Goal: Task Accomplishment & Management: Complete application form

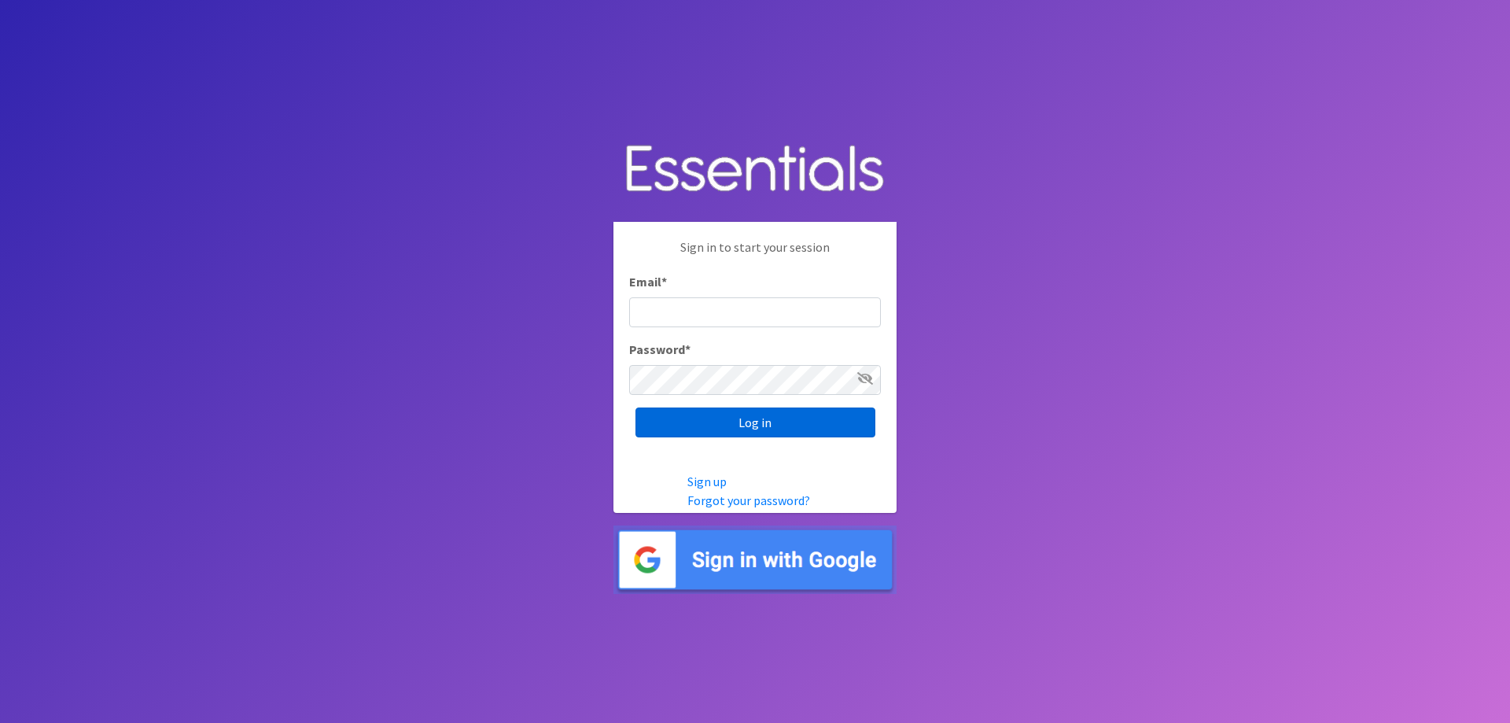
type input "[PERSON_NAME][EMAIL_ADDRESS][DOMAIN_NAME]"
click at [729, 426] on input "Log in" at bounding box center [755, 422] width 240 height 30
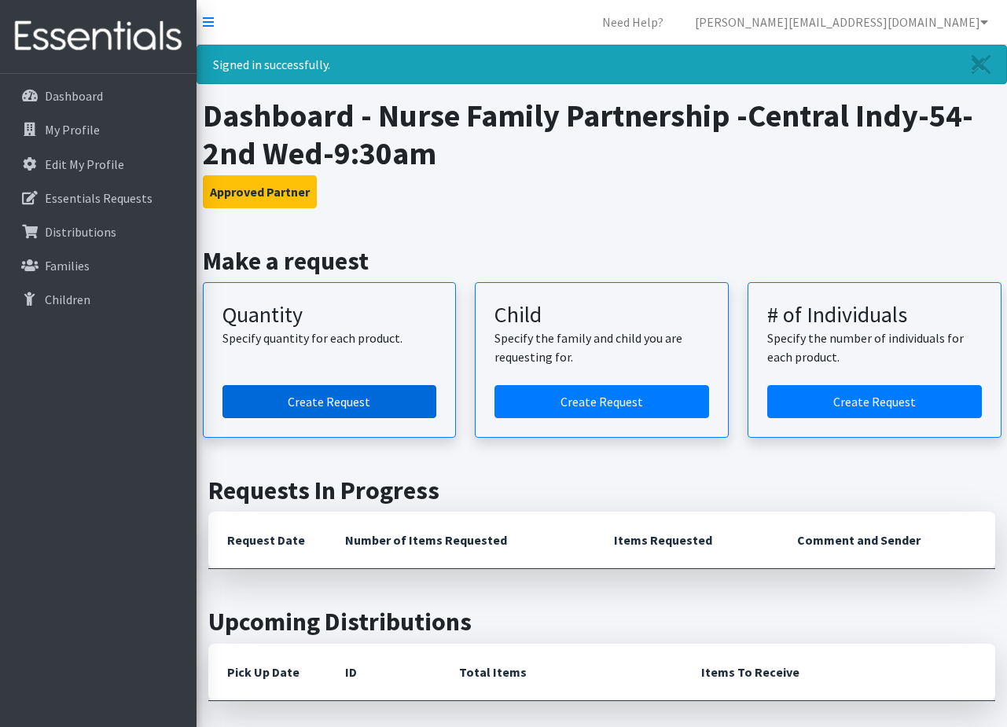
click at [293, 398] on link "Create Request" at bounding box center [330, 401] width 215 height 33
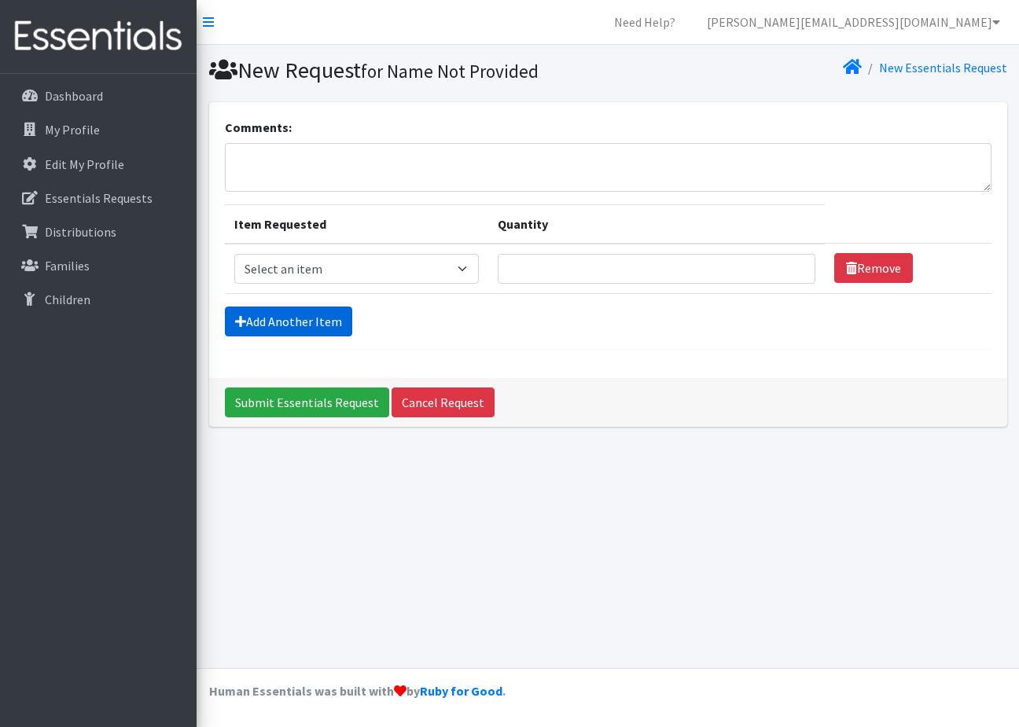
click at [250, 325] on link "Add Another Item" at bounding box center [288, 322] width 127 height 30
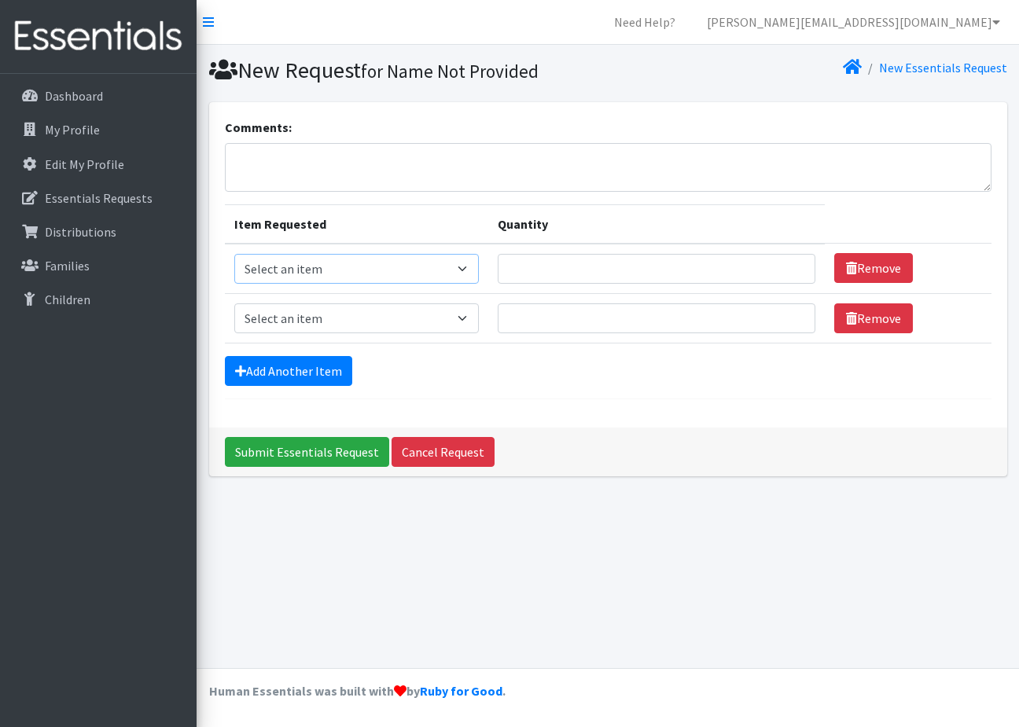
click at [466, 264] on select "Select an item Kids (Newborn) Kids (Size 1) Kids (Size 2) Kids (Size 3) Kids (S…" at bounding box center [356, 269] width 245 height 30
select select "3400"
click at [234, 254] on select "Select an item Kids (Newborn) Kids (Size 1) Kids (Size 2) Kids (Size 3) Kids (S…" at bounding box center [356, 269] width 245 height 30
click at [606, 276] on input "Quantity" at bounding box center [657, 269] width 318 height 30
type input "40"
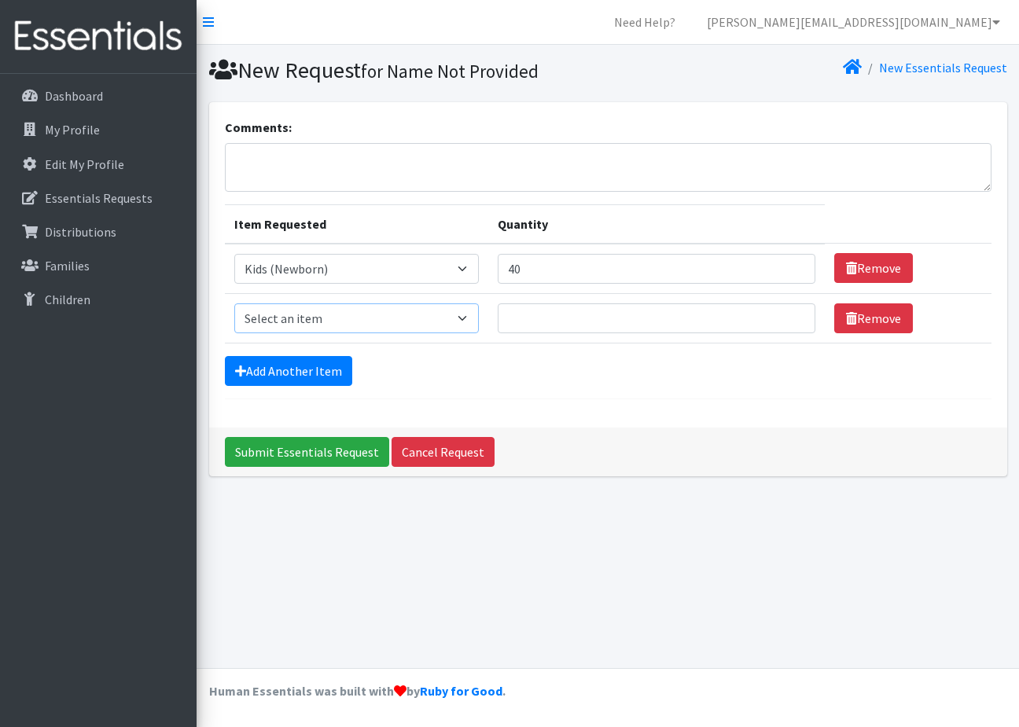
click at [427, 318] on select "Select an item Kids (Newborn) Kids (Size 1) Kids (Size 2) Kids (Size 3) Kids (S…" at bounding box center [356, 319] width 245 height 30
select select "3401"
click at [234, 304] on select "Select an item Kids (Newborn) Kids (Size 1) Kids (Size 2) Kids (Size 3) Kids (S…" at bounding box center [356, 319] width 245 height 30
click at [578, 312] on input "Quantity" at bounding box center [657, 319] width 318 height 30
type input "48"
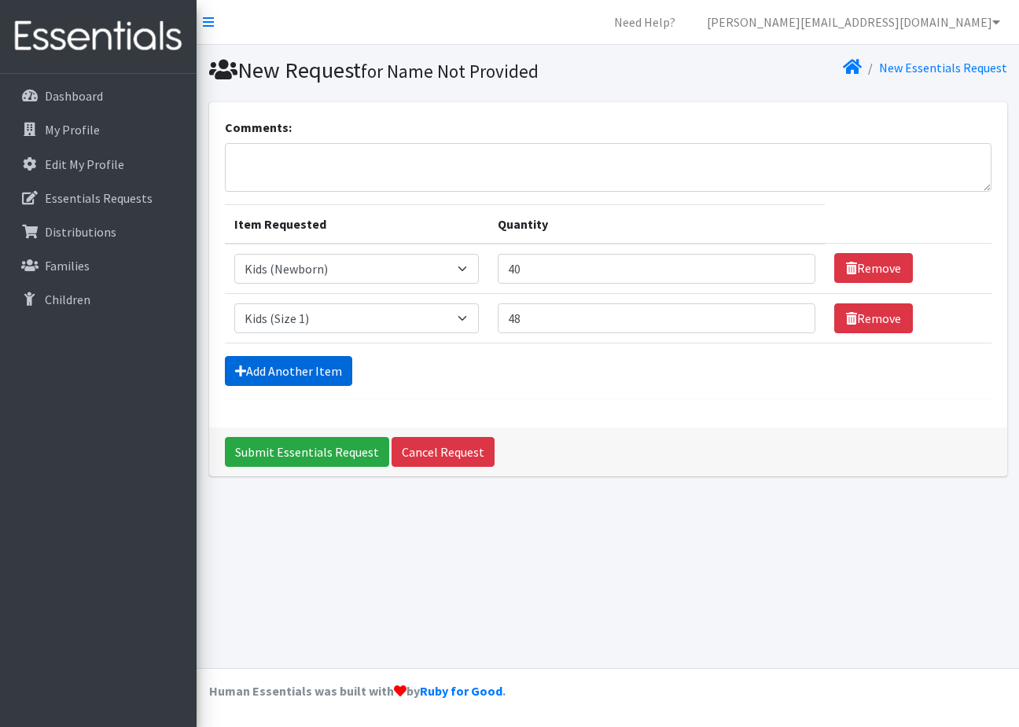
click at [312, 371] on link "Add Another Item" at bounding box center [288, 371] width 127 height 30
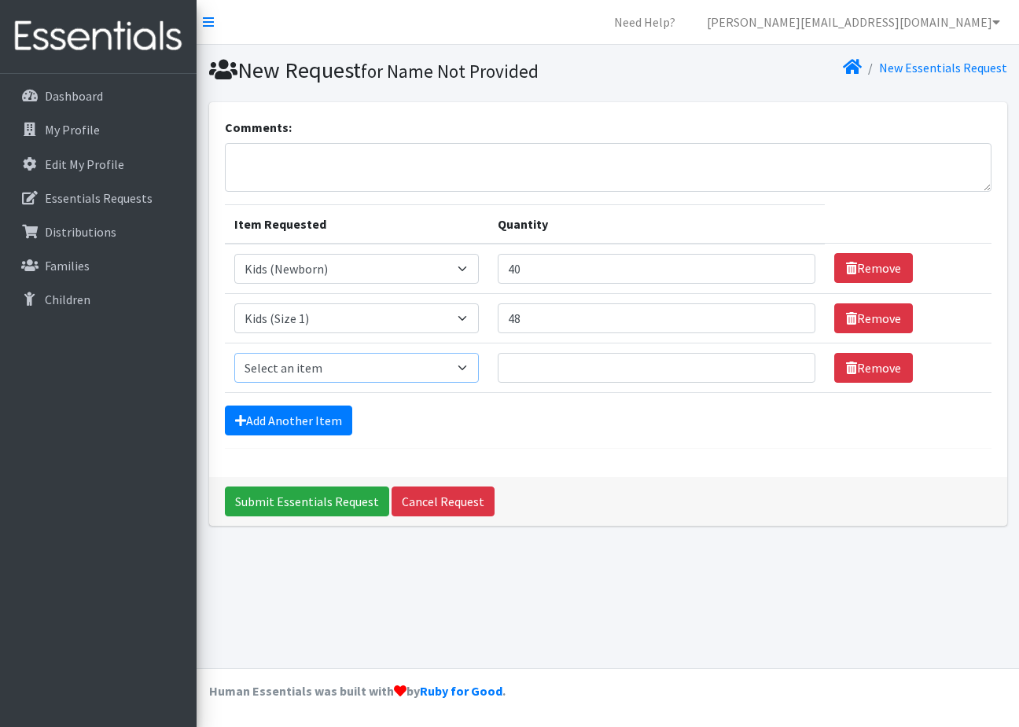
click at [318, 366] on select "Select an item Kids (Newborn) Kids (Size 1) Kids (Size 2) Kids (Size 3) Kids (S…" at bounding box center [356, 368] width 245 height 30
select select "3420"
click at [234, 353] on select "Select an item Kids (Newborn) Kids (Size 1) Kids (Size 2) Kids (Size 3) Kids (S…" at bounding box center [356, 368] width 245 height 30
drag, startPoint x: 557, startPoint y: 371, endPoint x: 548, endPoint y: 359, distance: 14.6
click at [548, 361] on input "Quantity" at bounding box center [657, 368] width 318 height 30
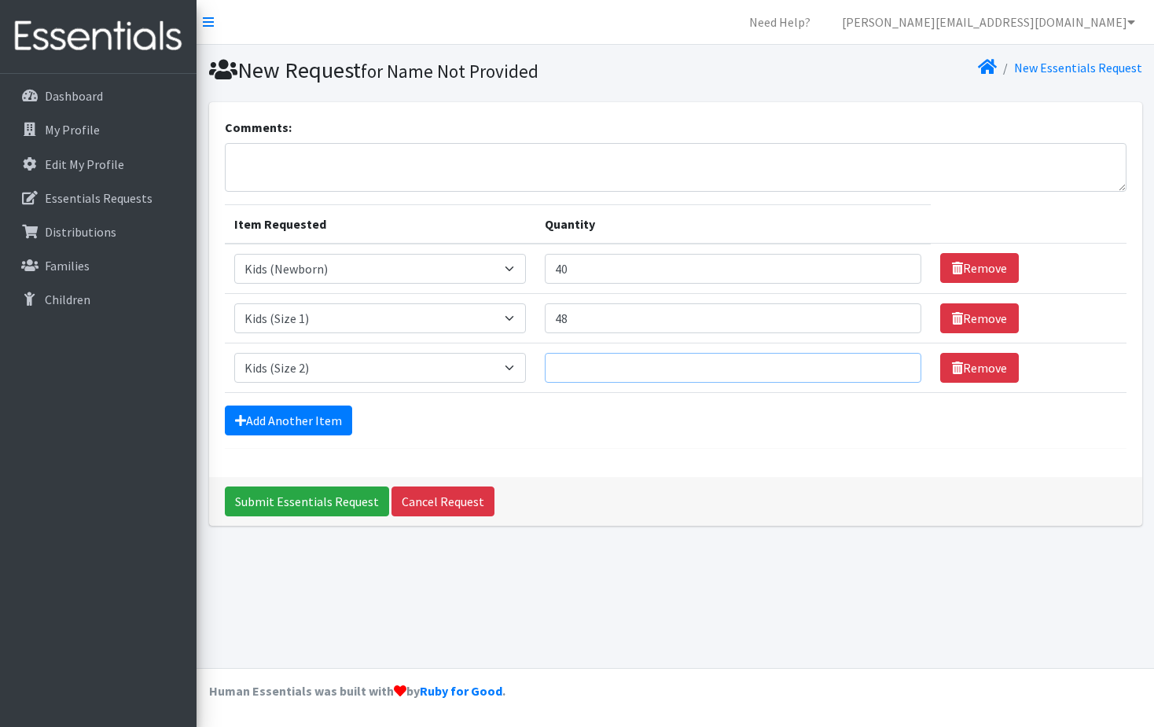
drag, startPoint x: 664, startPoint y: 370, endPoint x: 680, endPoint y: 355, distance: 22.8
click at [675, 355] on input "Quantity" at bounding box center [733, 368] width 377 height 30
type input "54"
click at [286, 417] on link "Add Another Item" at bounding box center [288, 421] width 127 height 30
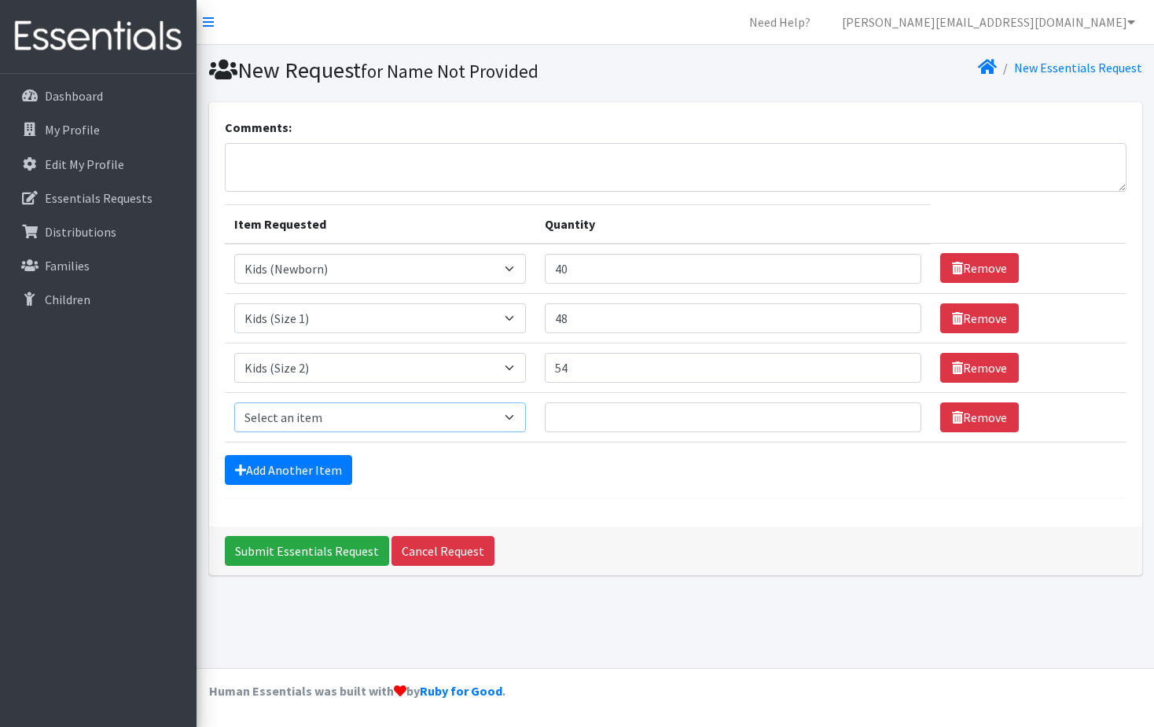
click at [280, 418] on select "Select an item Kids (Newborn) Kids (Size 1) Kids (Size 2) Kids (Size 3) Kids (S…" at bounding box center [380, 418] width 292 height 30
select select "3393"
click at [234, 403] on select "Select an item Kids (Newborn) Kids (Size 1) Kids (Size 2) Kids (Size 3) Kids (S…" at bounding box center [380, 418] width 292 height 30
click at [642, 418] on input "Quantity" at bounding box center [733, 418] width 377 height 30
type input "72"
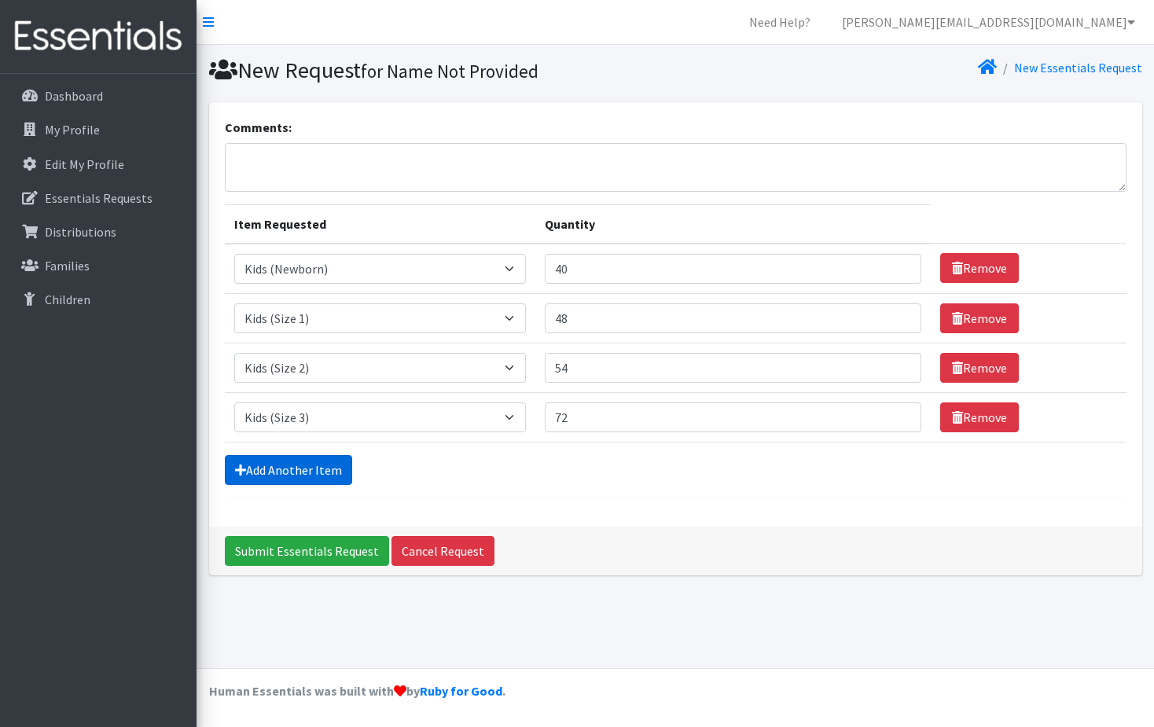
click at [271, 471] on link "Add Another Item" at bounding box center [288, 470] width 127 height 30
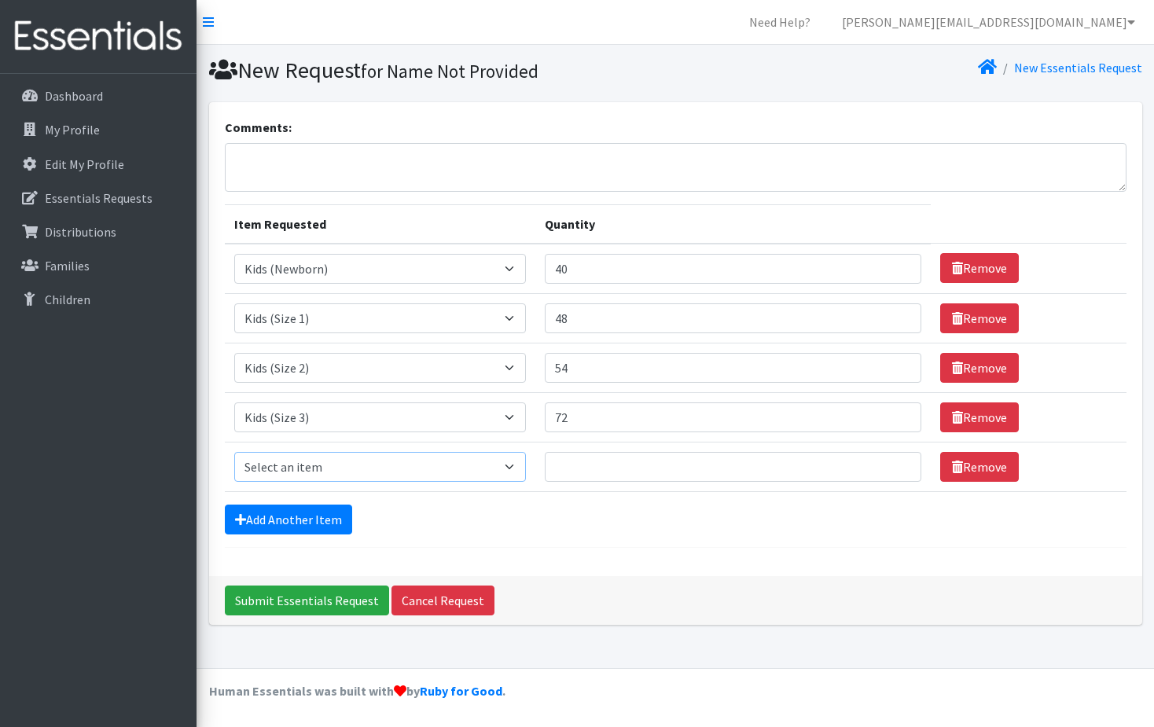
click at [279, 466] on select "Select an item Kids (Newborn) Kids (Size 1) Kids (Size 2) Kids (Size 3) Kids (S…" at bounding box center [380, 467] width 292 height 30
select select "3394"
click at [234, 452] on select "Select an item Kids (Newborn) Kids (Size 1) Kids (Size 2) Kids (Size 3) Kids (S…" at bounding box center [380, 467] width 292 height 30
click at [588, 466] on input "Quantity" at bounding box center [733, 467] width 377 height 30
type input "80"
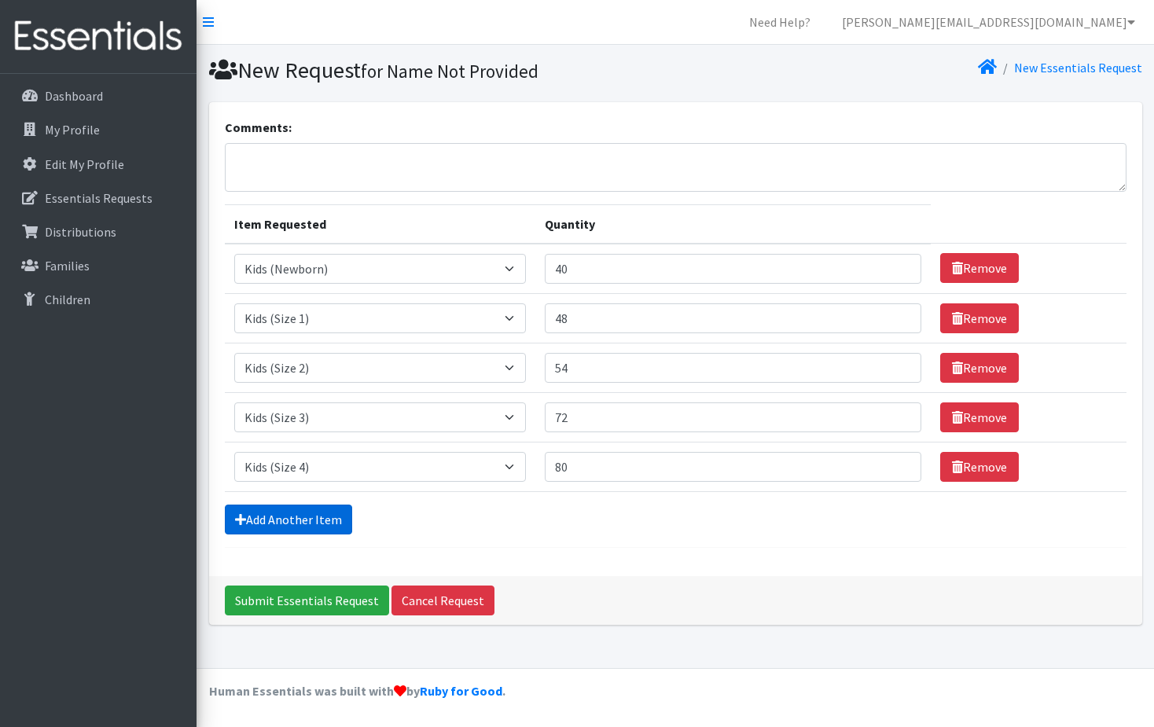
click at [299, 517] on link "Add Another Item" at bounding box center [288, 520] width 127 height 30
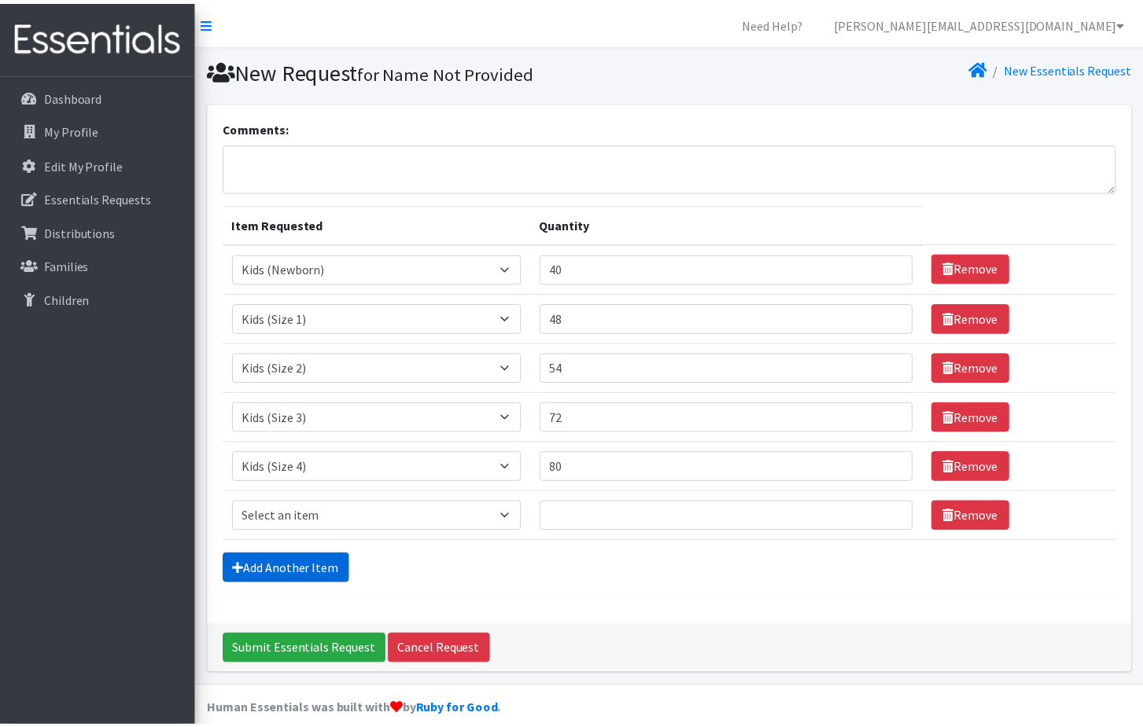
scroll to position [19, 0]
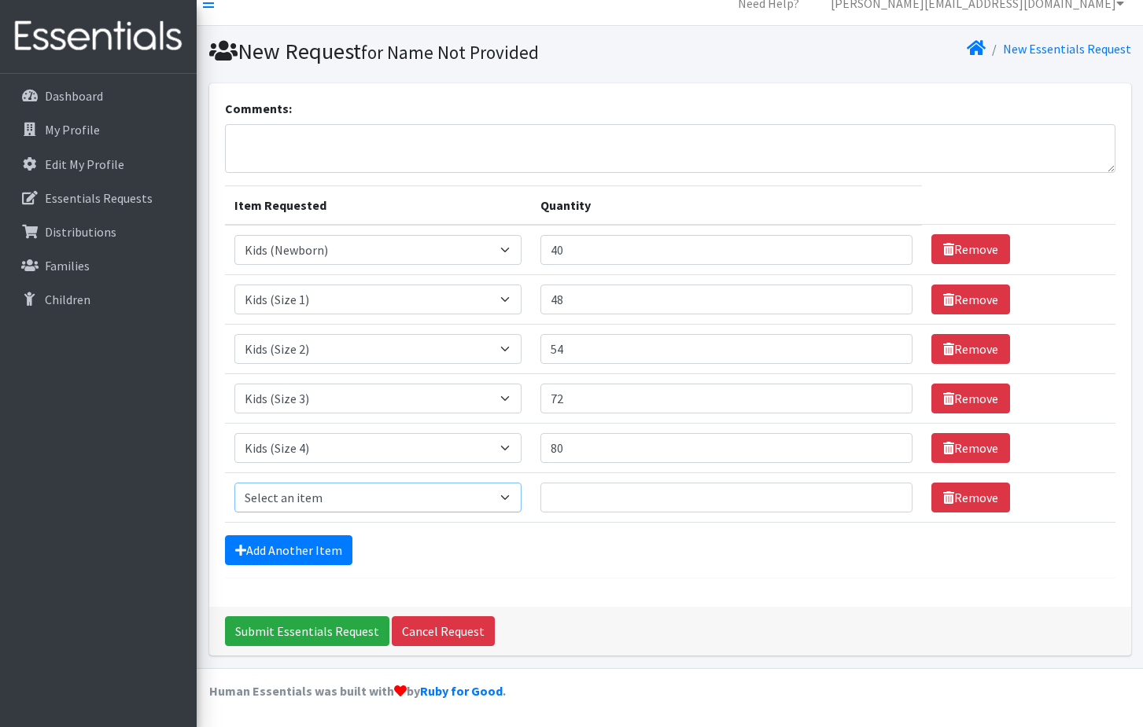
click at [293, 497] on select "Select an item Kids (Newborn) Kids (Size 1) Kids (Size 2) Kids (Size 3) Kids (S…" at bounding box center [378, 498] width 288 height 30
select select "3407"
click at [234, 483] on select "Select an item Kids (Newborn) Kids (Size 1) Kids (Size 2) Kids (Size 3) Kids (S…" at bounding box center [378, 498] width 288 height 30
click at [577, 501] on input "Quantity" at bounding box center [726, 498] width 372 height 30
type input "72"
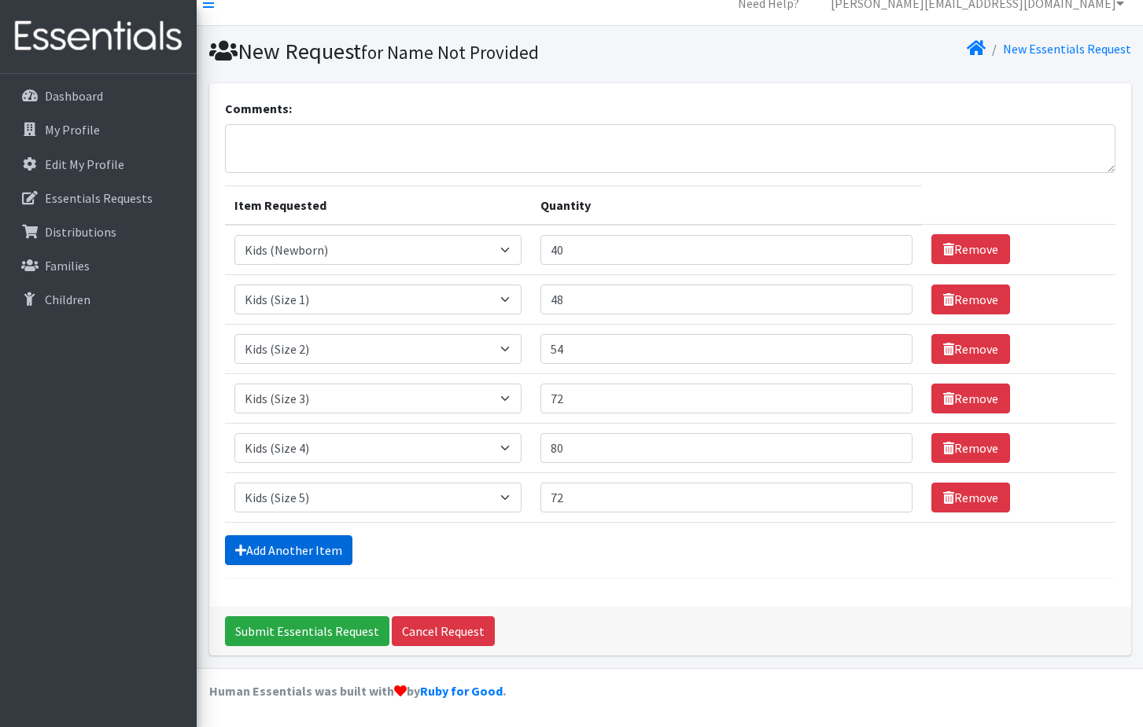
click at [279, 546] on link "Add Another Item" at bounding box center [288, 551] width 127 height 30
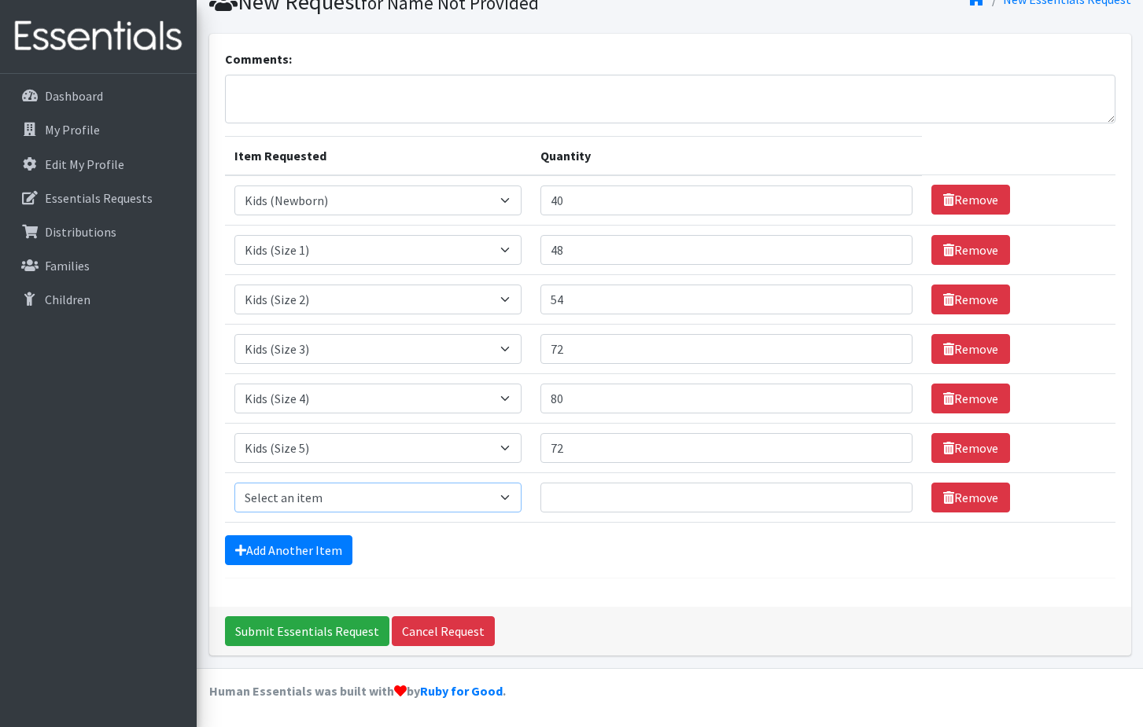
click at [265, 496] on select "Select an item Kids (Newborn) Kids (Size 1) Kids (Size 2) Kids (Size 3) Kids (S…" at bounding box center [378, 498] width 288 height 30
select select "3419"
click at [234, 483] on select "Select an item Kids (Newborn) Kids (Size 1) Kids (Size 2) Kids (Size 3) Kids (S…" at bounding box center [378, 498] width 288 height 30
click at [565, 507] on input "Quantity" at bounding box center [726, 498] width 372 height 30
type input "80"
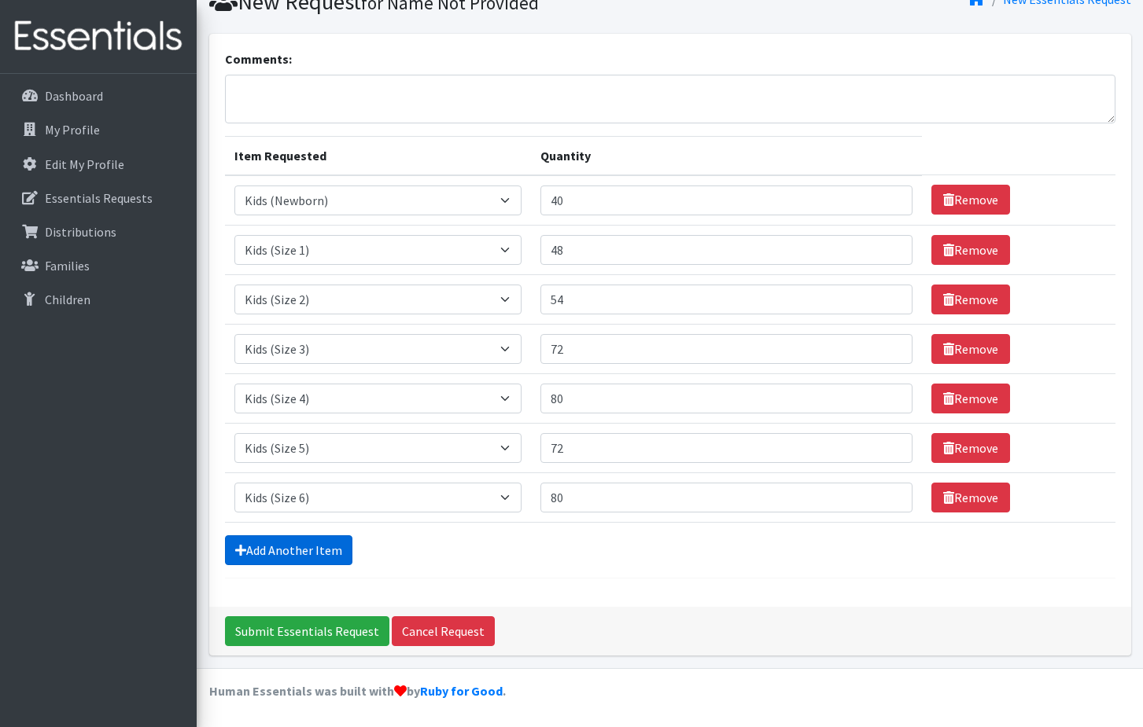
click at [296, 547] on link "Add Another Item" at bounding box center [288, 551] width 127 height 30
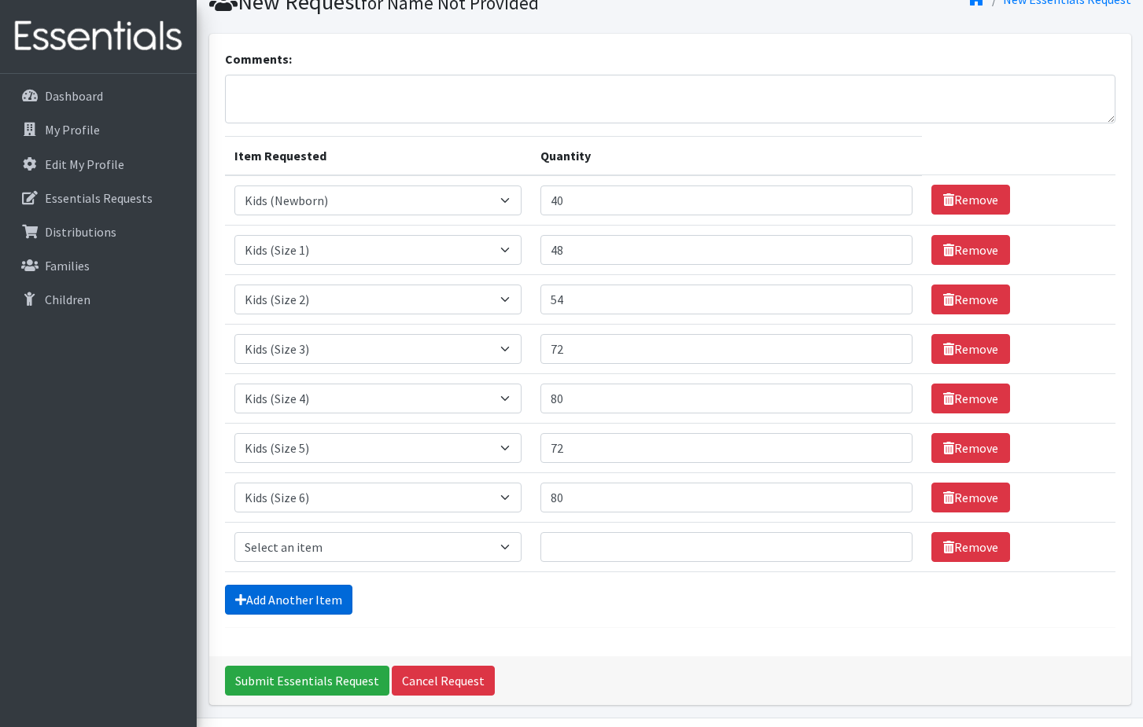
scroll to position [118, 0]
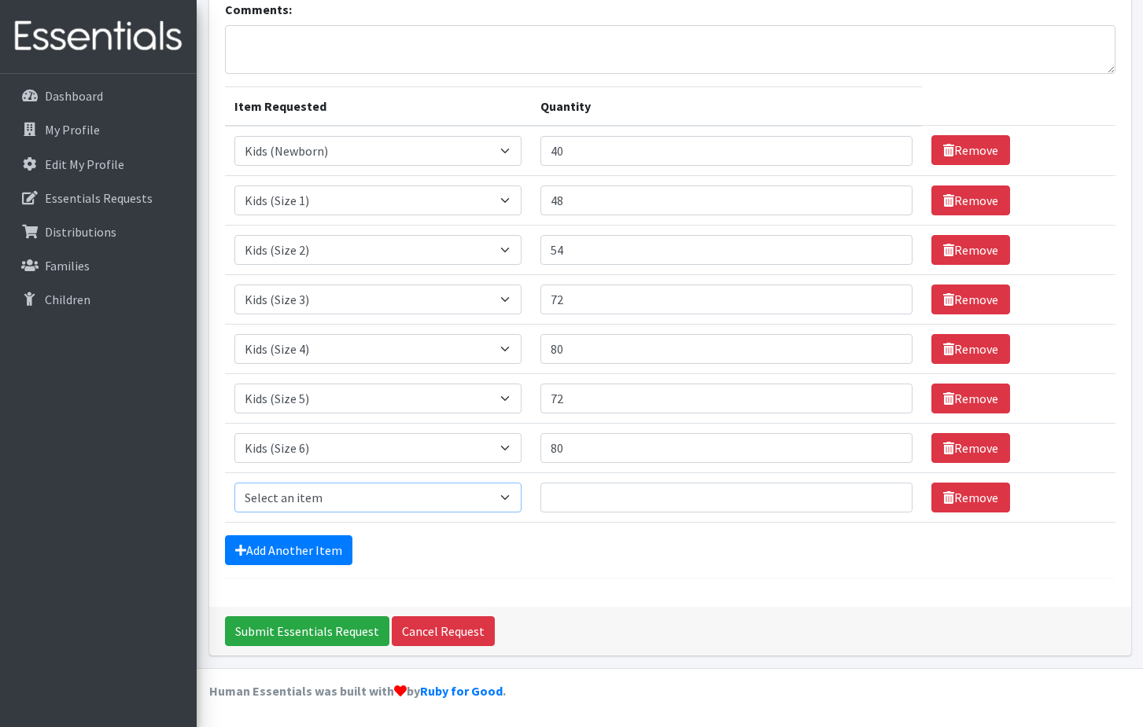
click at [323, 499] on select "Select an item Kids (Newborn) Kids (Size 1) Kids (Size 2) Kids (Size 3) Kids (S…" at bounding box center [378, 498] width 288 height 30
select select "3418"
click at [234, 483] on select "Select an item Kids (Newborn) Kids (Size 1) Kids (Size 2) Kids (Size 3) Kids (S…" at bounding box center [378, 498] width 288 height 30
click at [591, 499] on input "Quantity" at bounding box center [726, 498] width 372 height 30
type input "336"
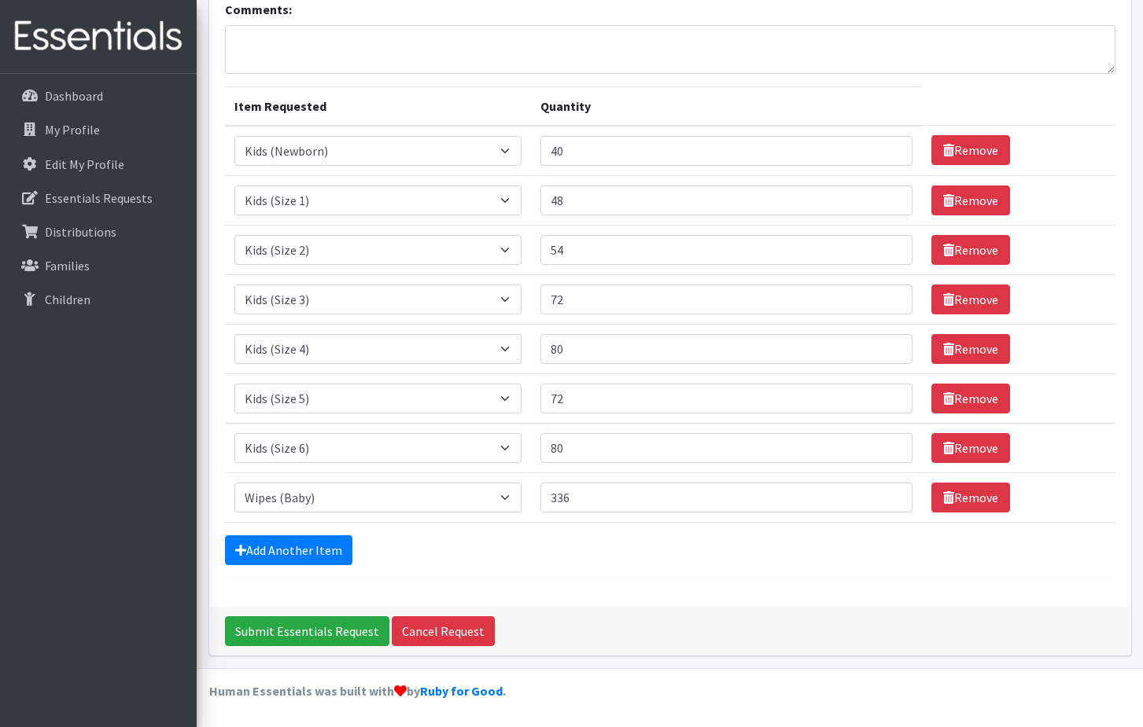
click at [587, 572] on form "Comments: Item Requested Quantity Item Requested Select an item Kids (Newborn) …" at bounding box center [670, 289] width 890 height 579
click at [317, 42] on textarea "Comments:" at bounding box center [670, 49] width 890 height 49
type textarea "I would also like to include the following: Size 7 Diapers: 32 Diaper Cream: 18"
click at [354, 98] on th "Item Requested" at bounding box center [378, 105] width 307 height 39
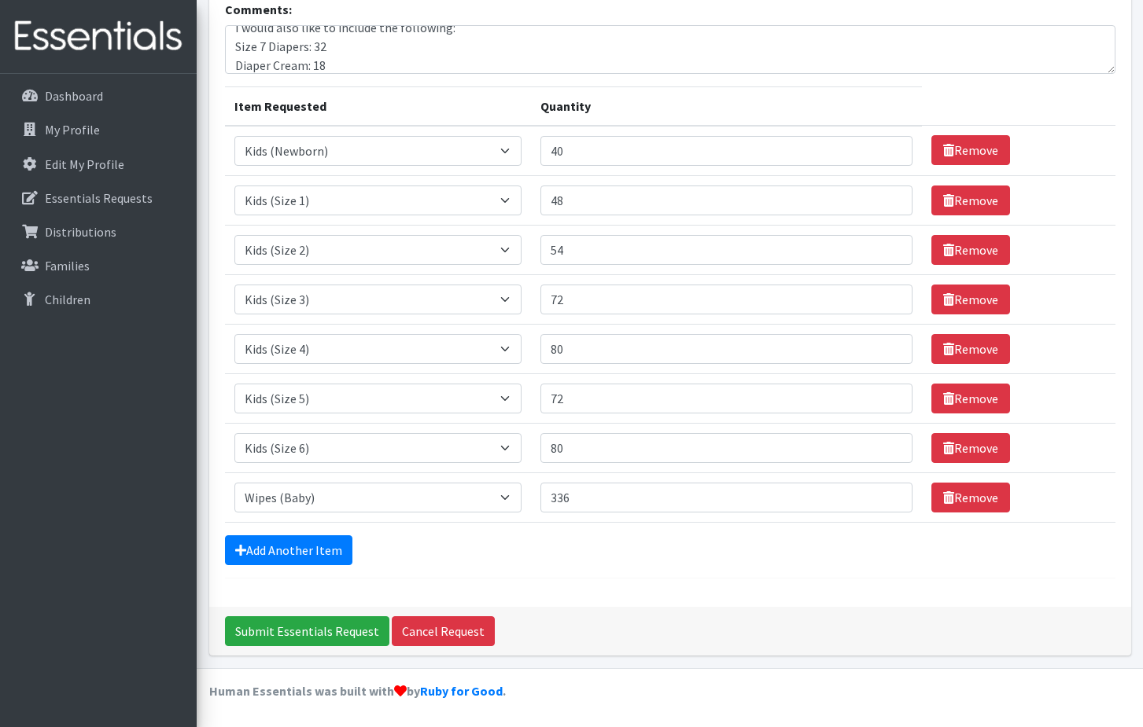
click at [477, 104] on th "Item Requested" at bounding box center [378, 105] width 307 height 39
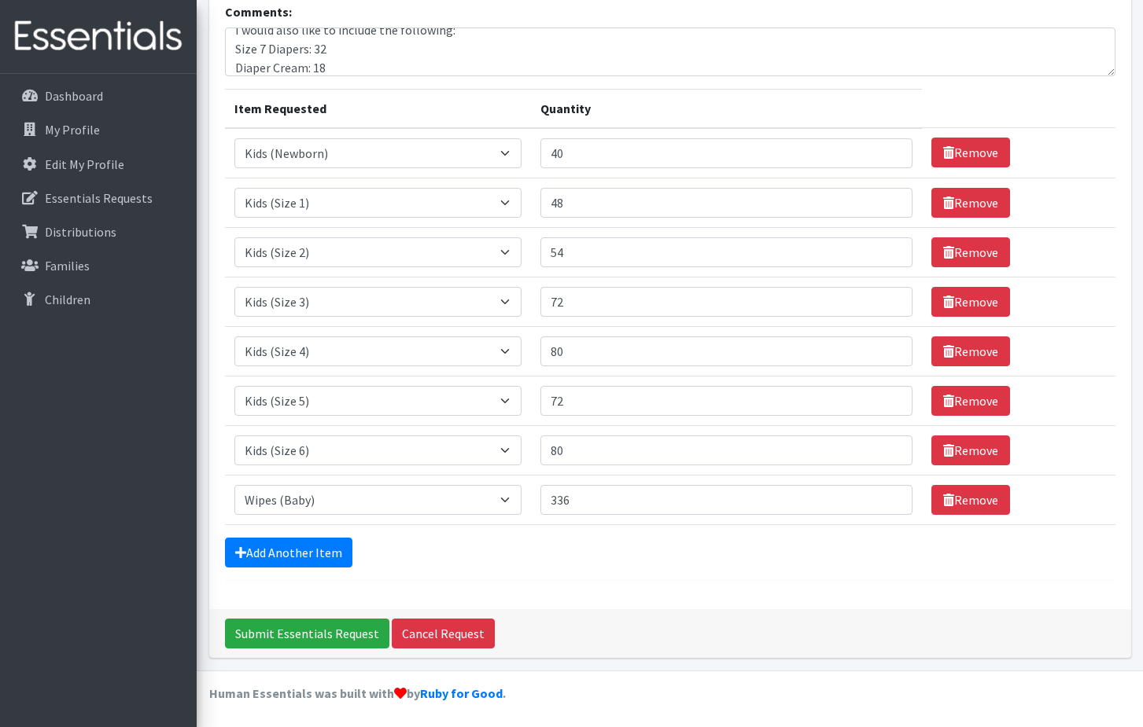
scroll to position [118, 0]
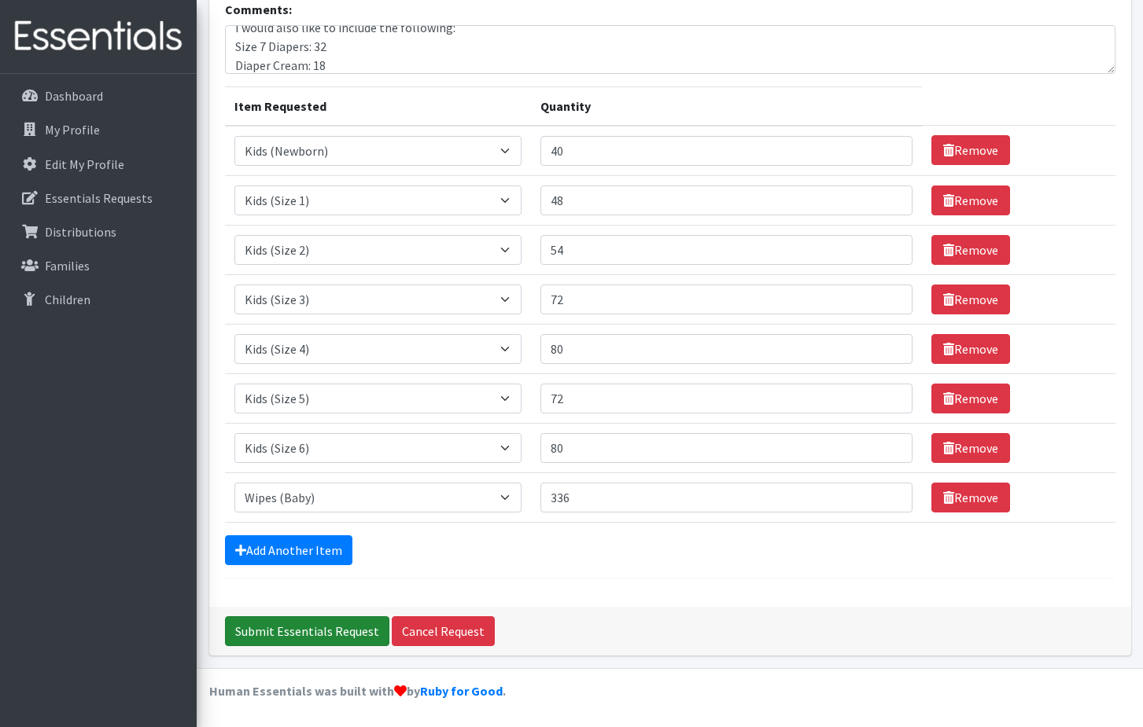
click at [328, 631] on input "Submit Essentials Request" at bounding box center [307, 631] width 164 height 30
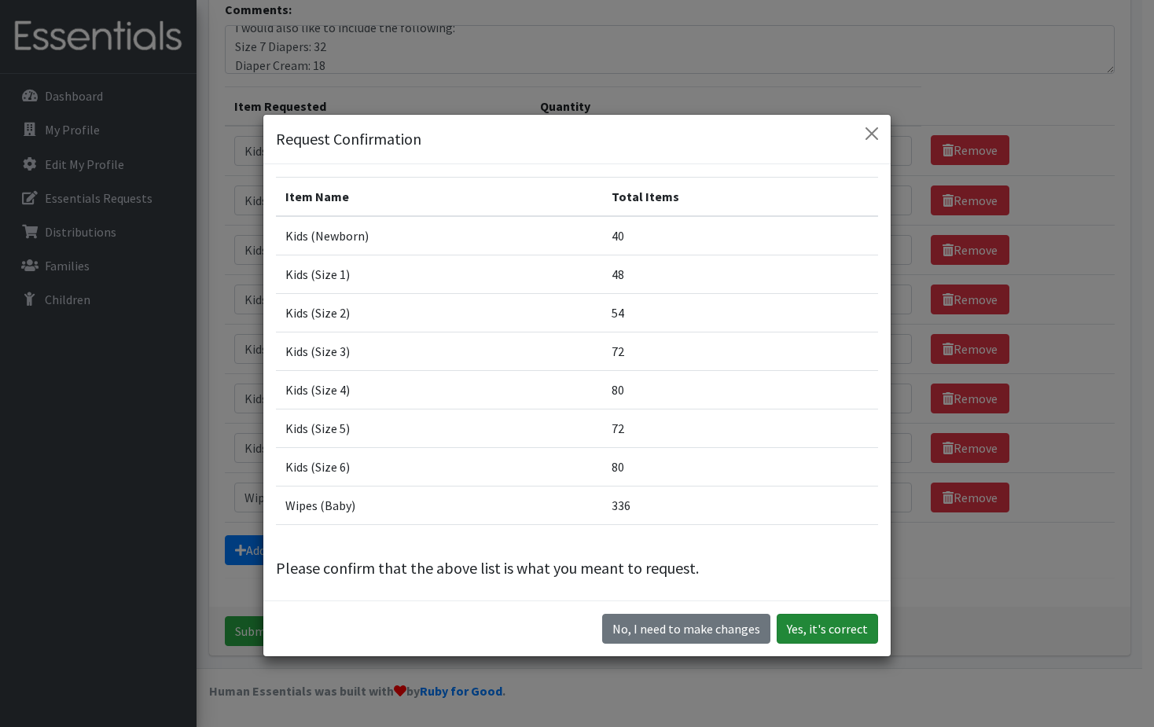
click at [804, 630] on button "Yes, it's correct" at bounding box center [827, 629] width 101 height 30
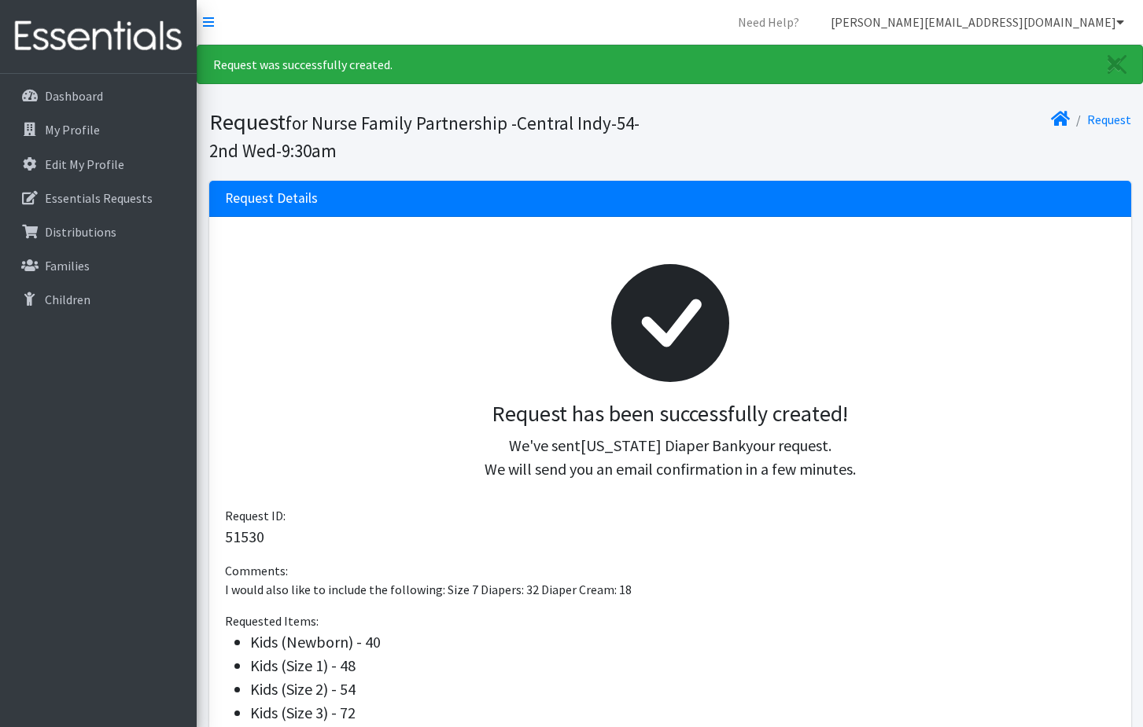
click at [992, 19] on link "[PERSON_NAME][EMAIL_ADDRESS][DOMAIN_NAME]" at bounding box center [977, 21] width 318 height 31
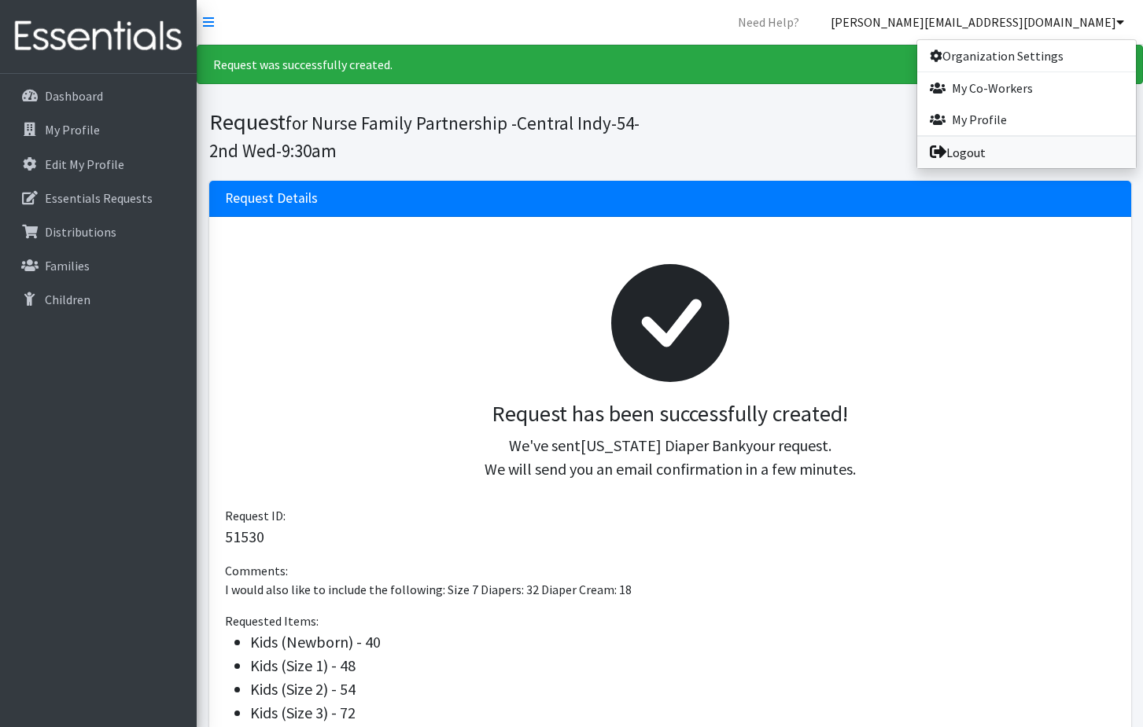
click at [970, 154] on link "Logout" at bounding box center [1026, 152] width 219 height 31
